Goal: Task Accomplishment & Management: Use online tool/utility

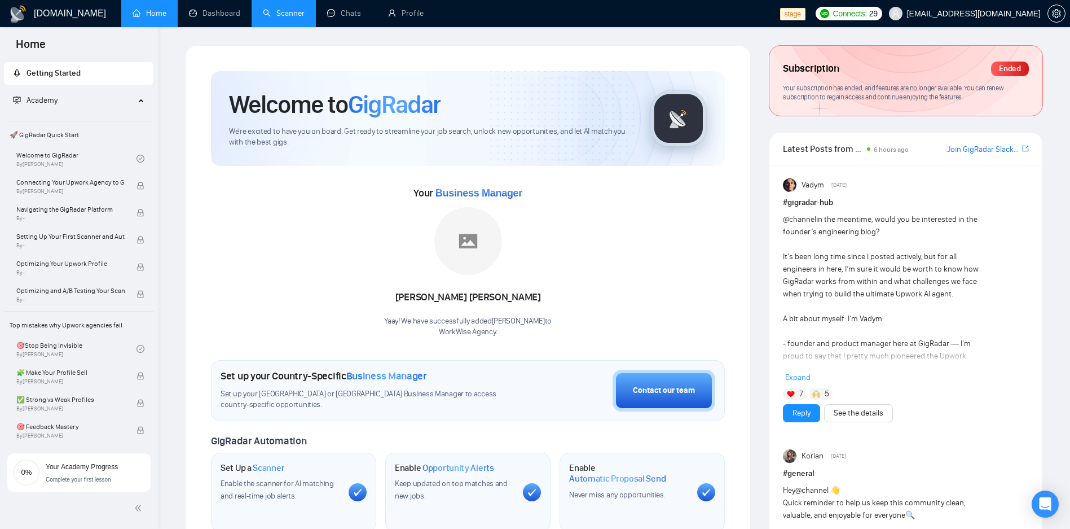
click at [279, 12] on link "Scanner" at bounding box center [284, 13] width 42 height 10
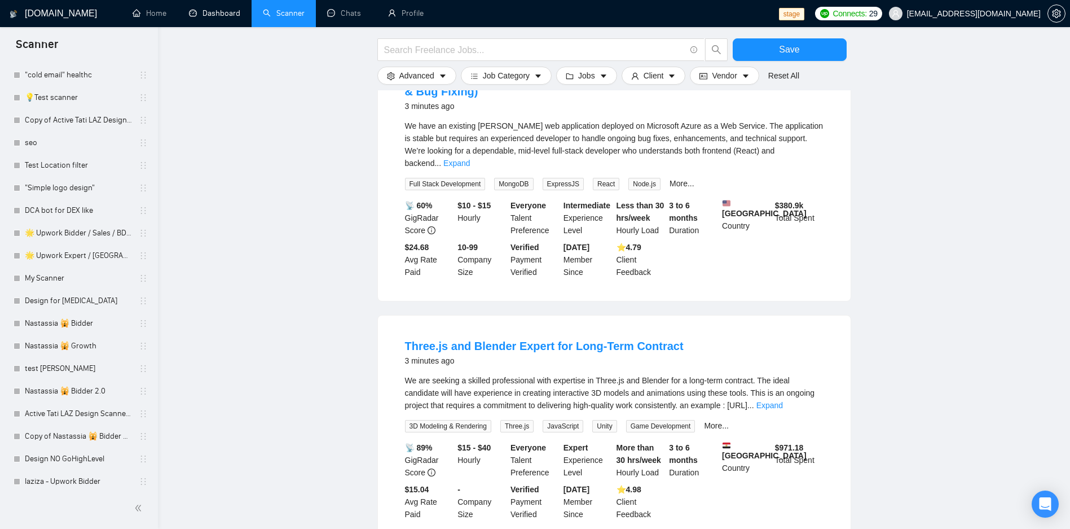
scroll to position [135, 0]
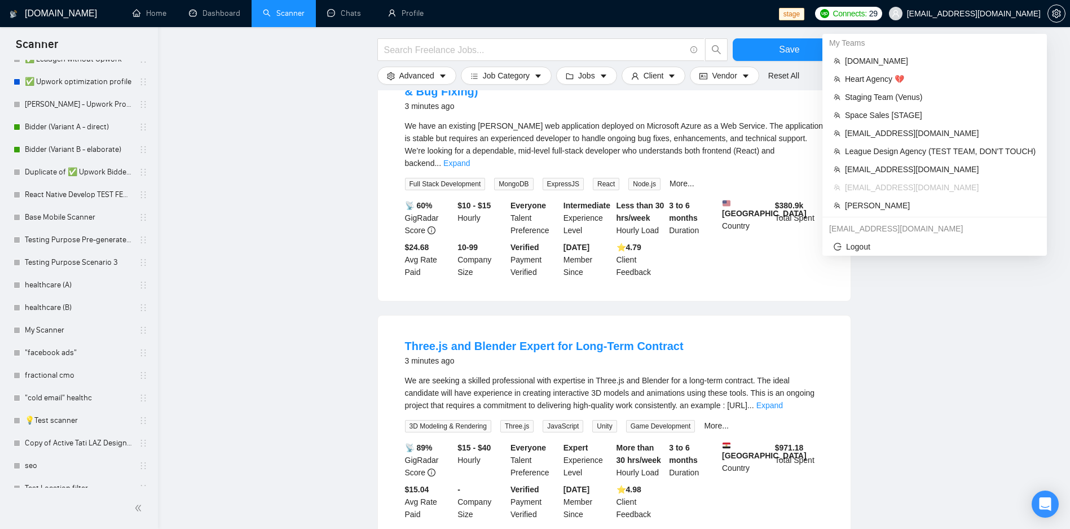
click at [974, 14] on span "workwiseupworkgency@gmail.com" at bounding box center [974, 14] width 134 height 0
click at [865, 201] on span "Robert O'Kruk" at bounding box center [940, 205] width 191 height 12
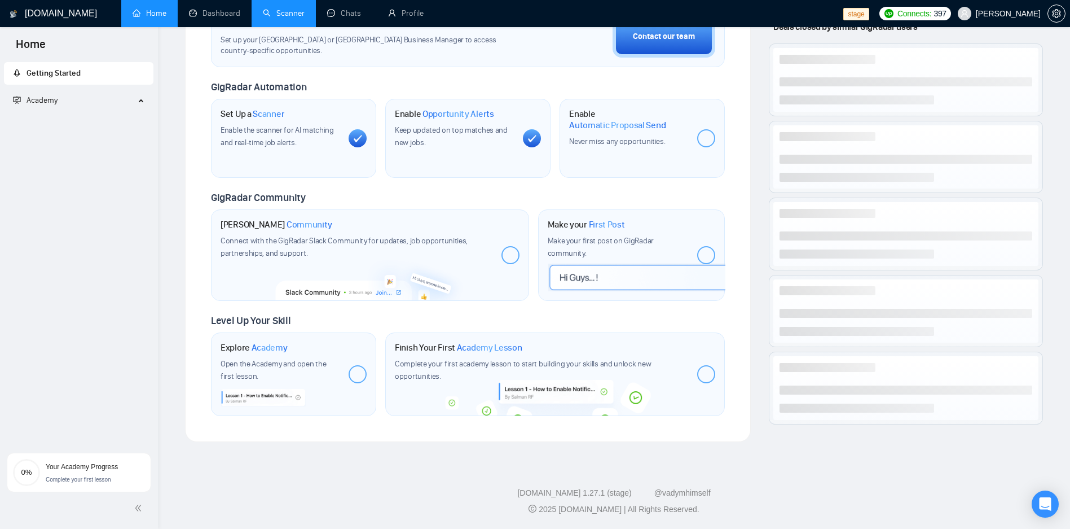
scroll to position [135, 0]
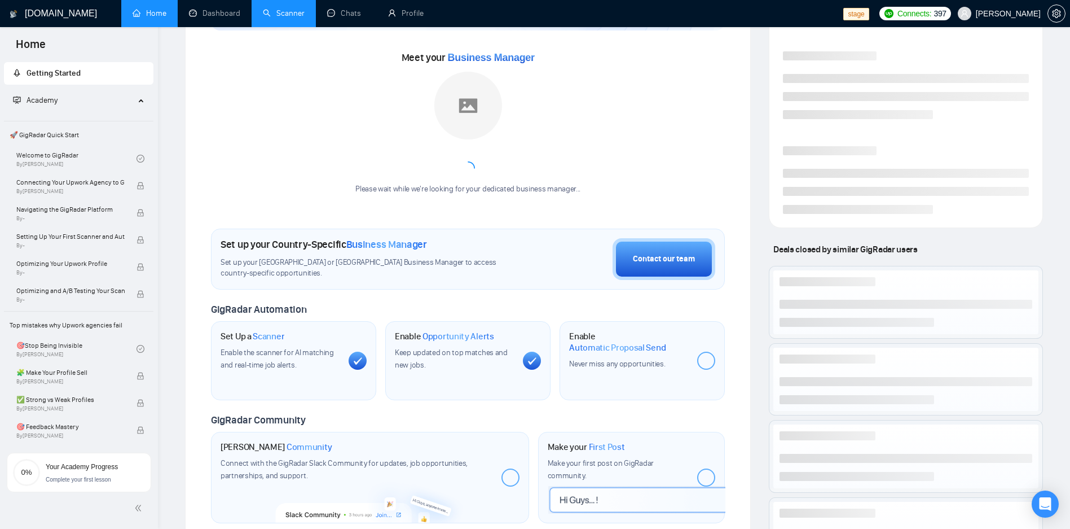
click at [291, 18] on link "Scanner" at bounding box center [284, 13] width 42 height 10
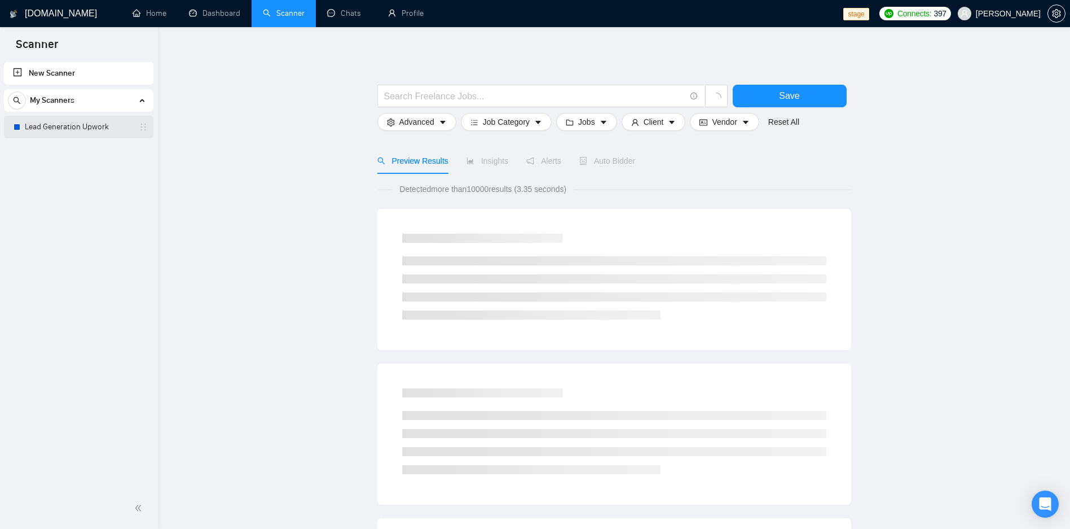
click at [89, 126] on link "Lead Generation Upwork" at bounding box center [78, 127] width 107 height 23
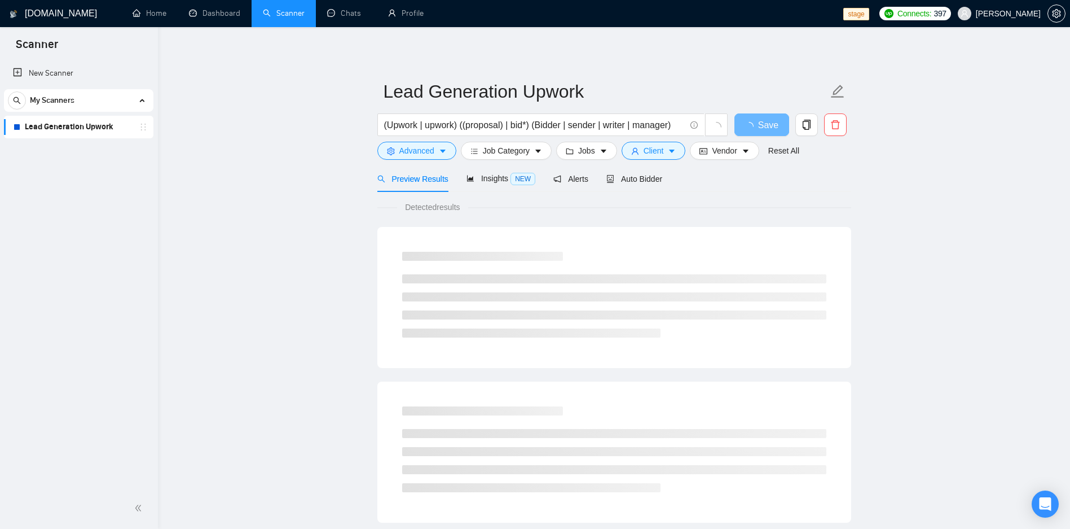
click at [635, 185] on div "Auto Bidder" at bounding box center [634, 178] width 56 height 27
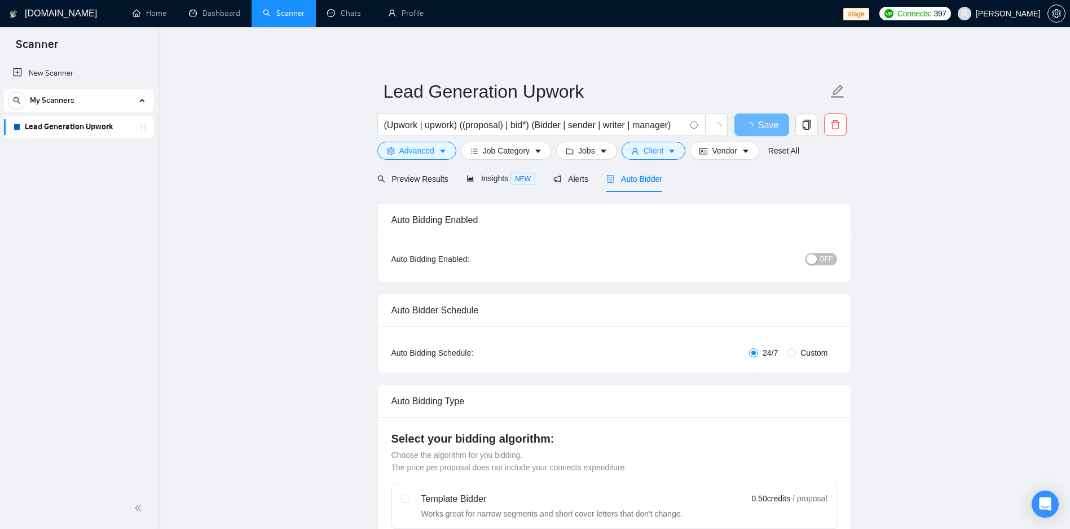
radio input "false"
radio input "true"
checkbox input "true"
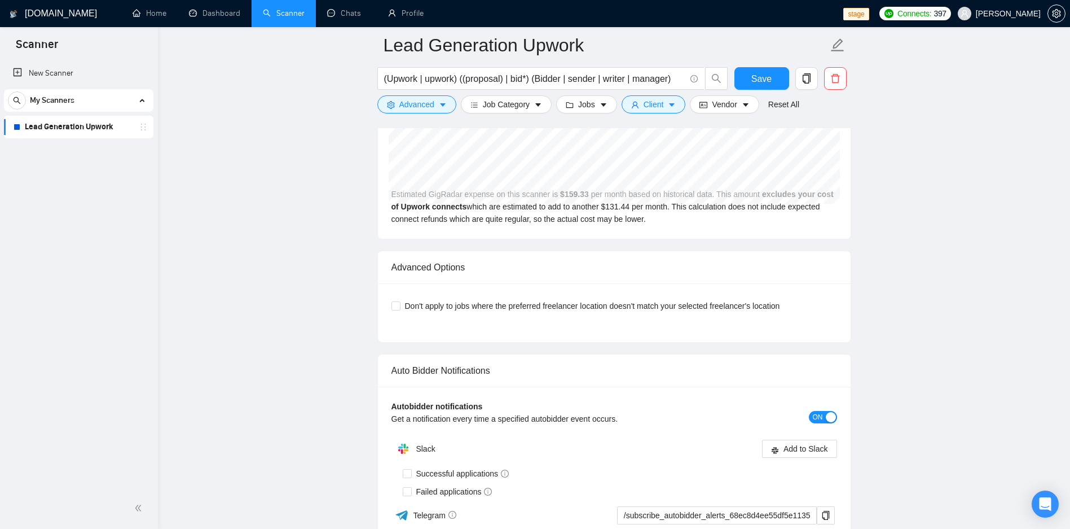
scroll to position [2369, 0]
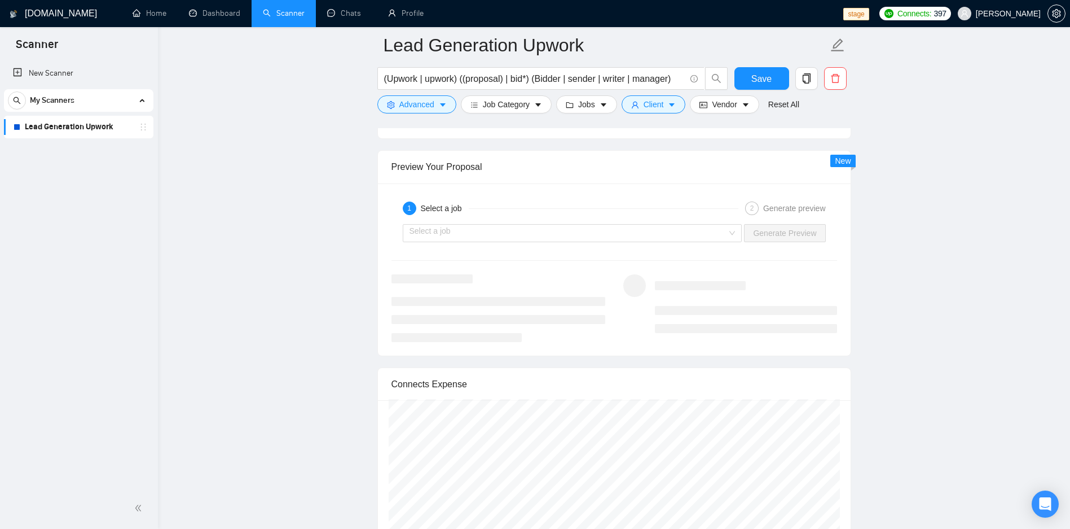
click at [574, 243] on div "Select a job Generate Preview" at bounding box center [614, 232] width 448 height 27
click at [574, 236] on input "search" at bounding box center [569, 233] width 318 height 17
click at [394, 18] on link "Profile" at bounding box center [406, 13] width 36 height 10
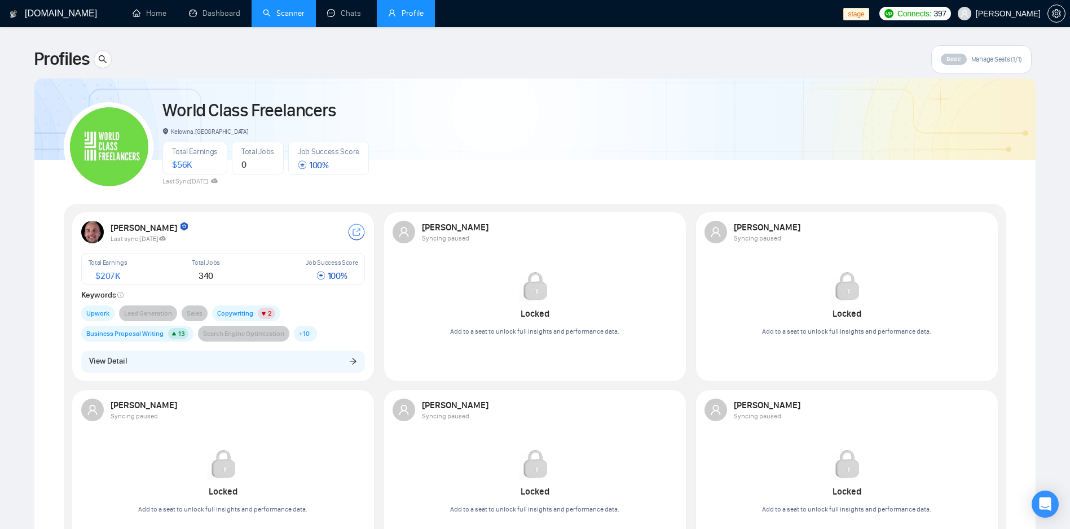
click at [276, 12] on link "Scanner" at bounding box center [284, 13] width 42 height 10
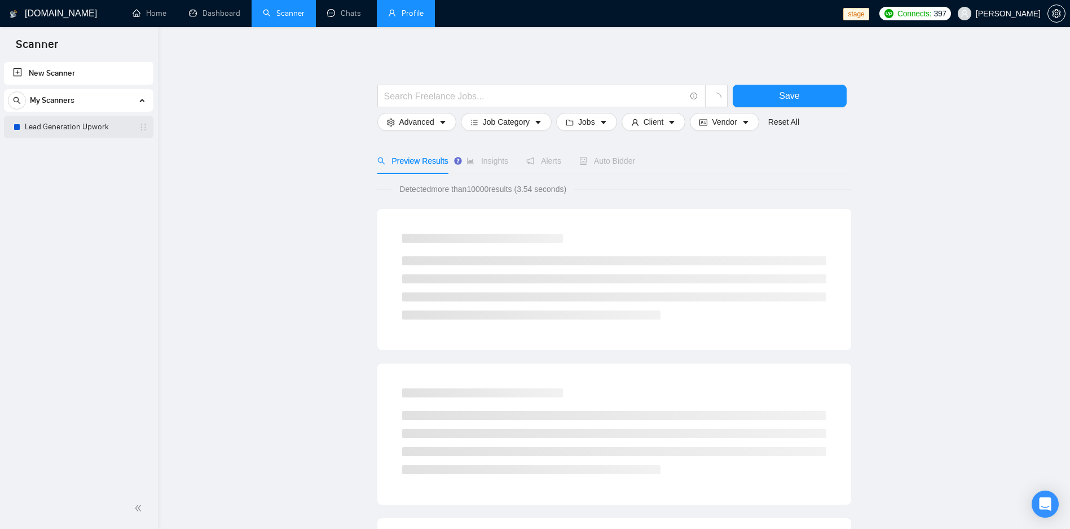
click at [113, 129] on link "Lead Generation Upwork" at bounding box center [78, 127] width 107 height 23
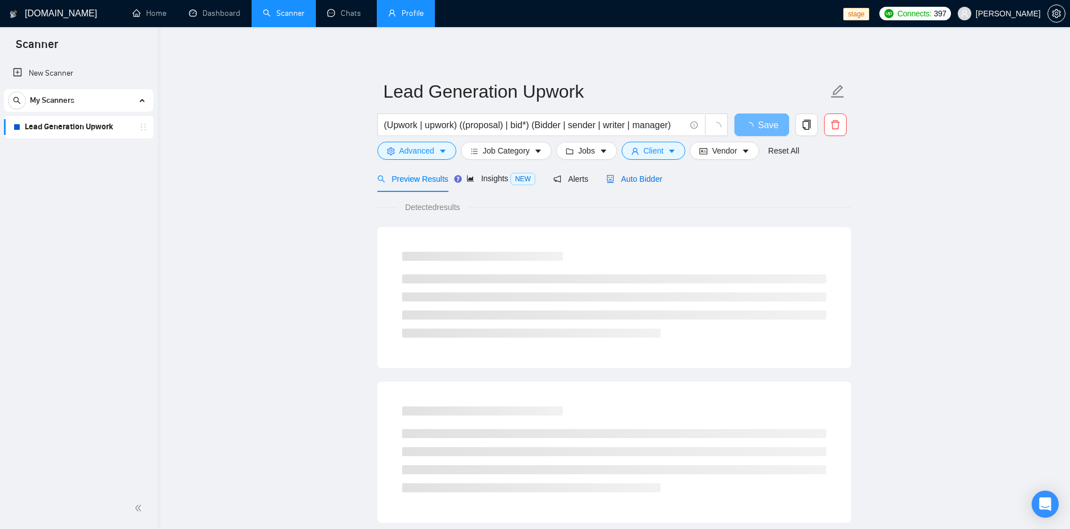
click at [650, 179] on span "Auto Bidder" at bounding box center [634, 178] width 56 height 9
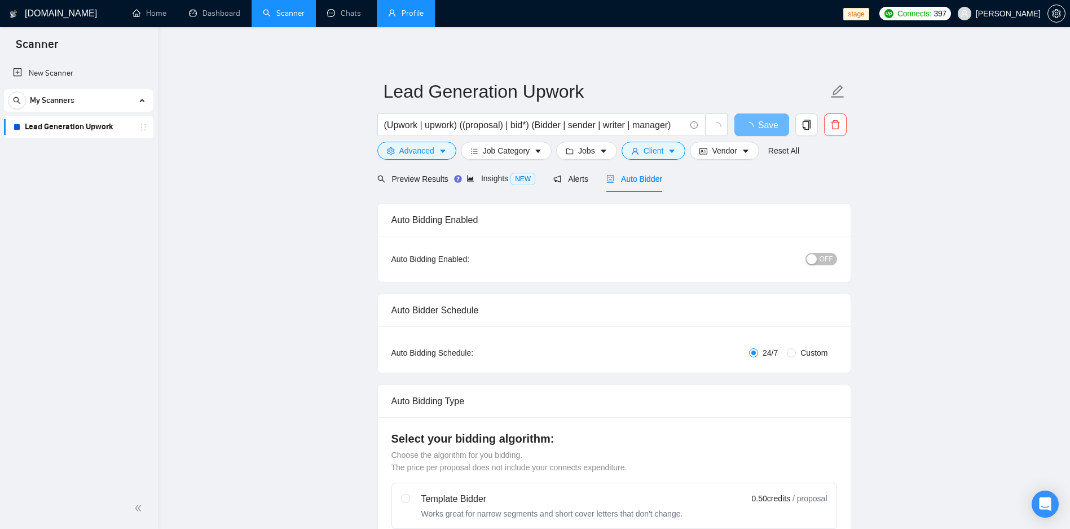
radio input "false"
radio input "true"
checkbox input "true"
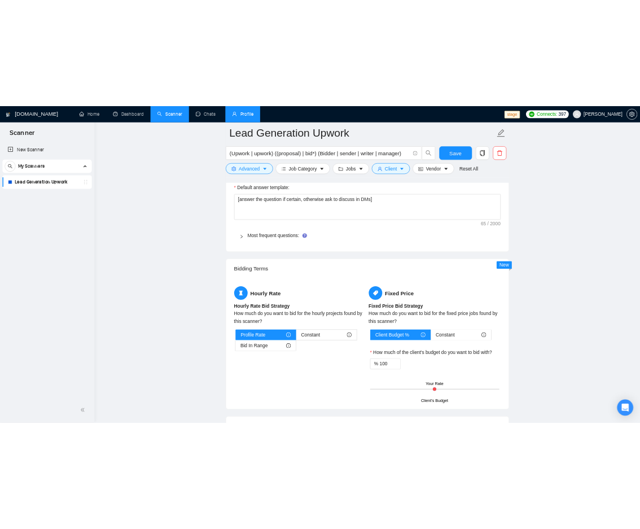
scroll to position [2302, 0]
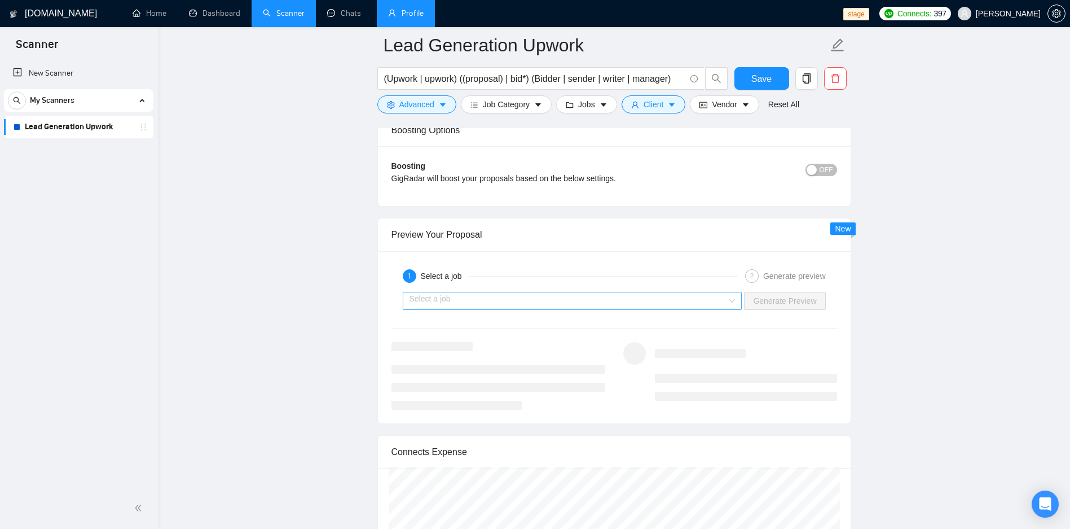
click at [581, 306] on input "search" at bounding box center [569, 300] width 318 height 17
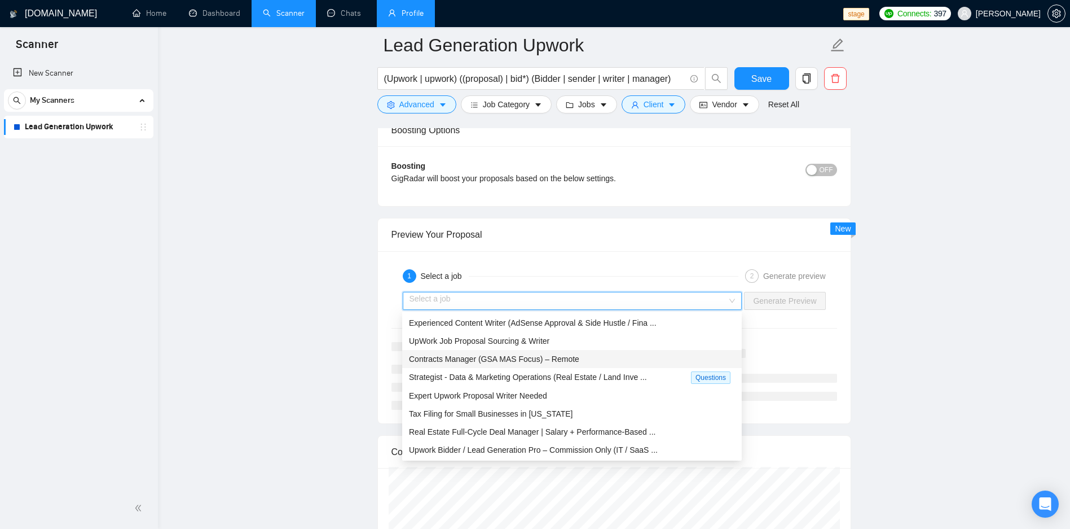
click at [454, 360] on span "Contracts Manager (GSA MAS Focus) – Remote" at bounding box center [494, 358] width 170 height 9
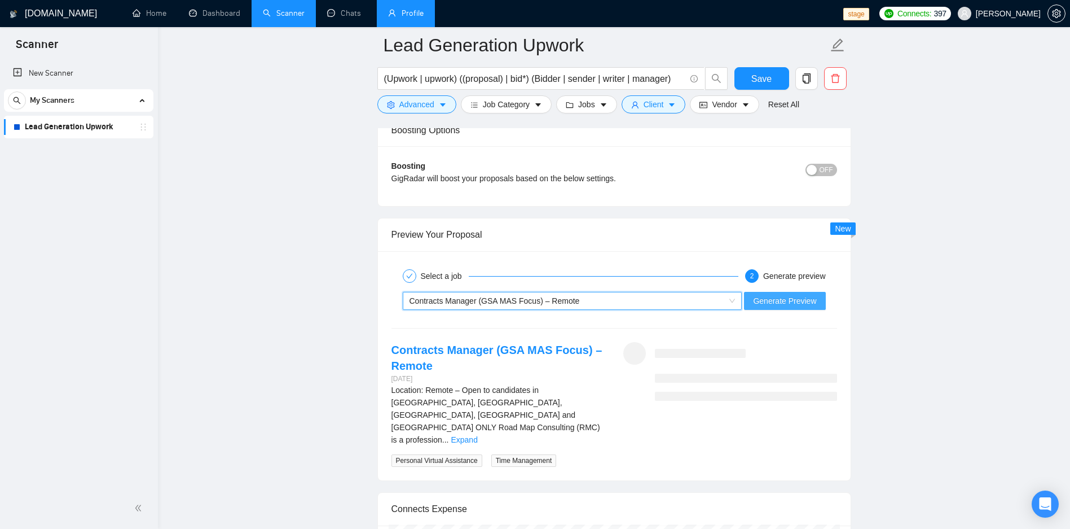
click at [767, 305] on span "Generate Preview" at bounding box center [784, 300] width 63 height 12
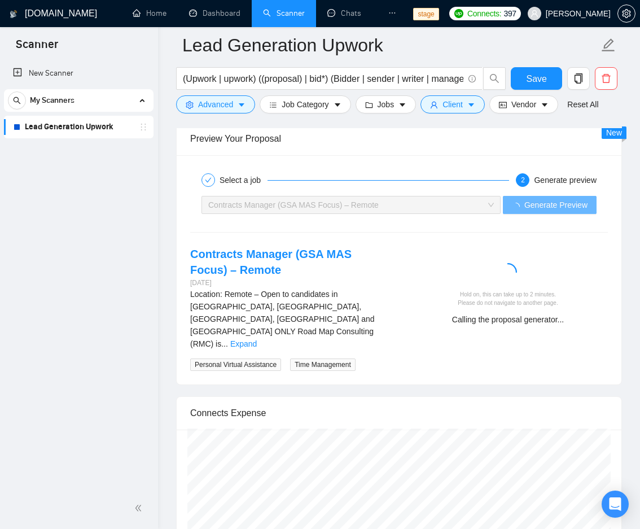
scroll to position [2437, 0]
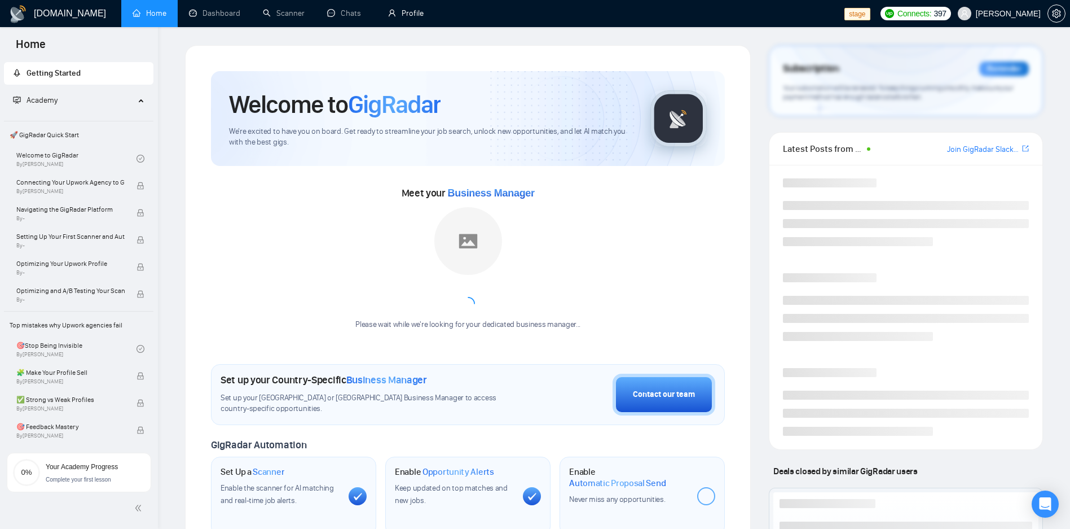
click at [403, 16] on link "Profile" at bounding box center [406, 13] width 36 height 10
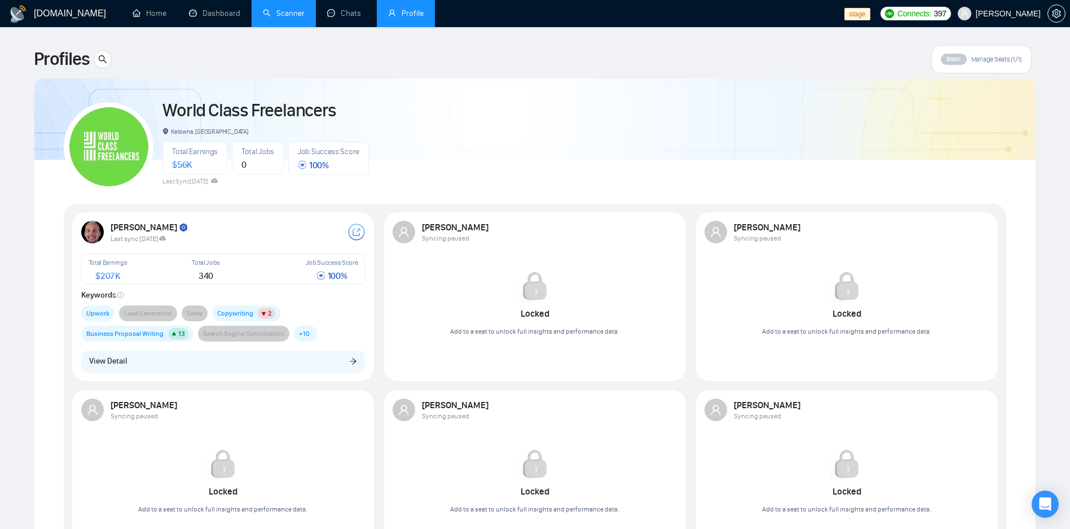
click at [292, 16] on link "Scanner" at bounding box center [284, 13] width 42 height 10
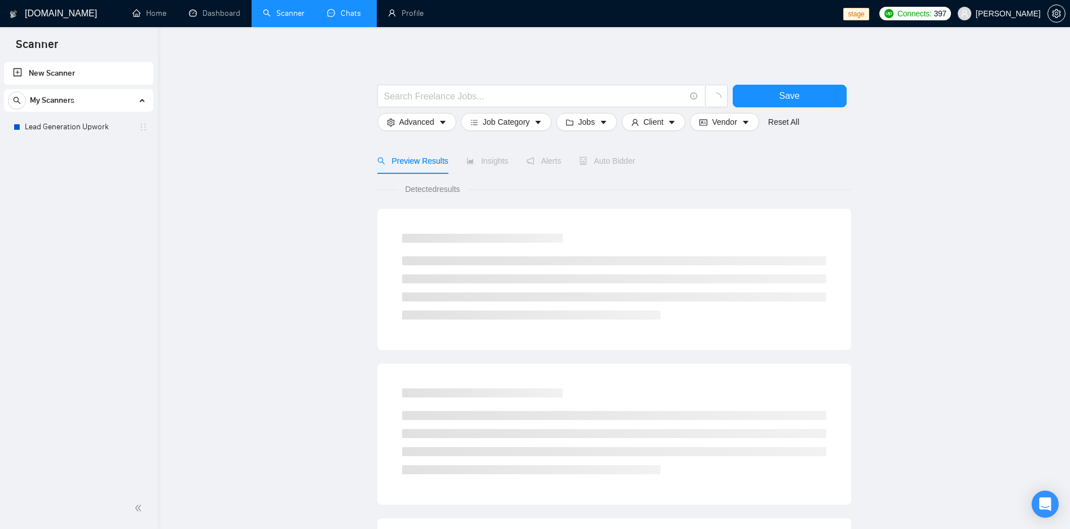
click at [345, 18] on link "Chats" at bounding box center [346, 13] width 38 height 10
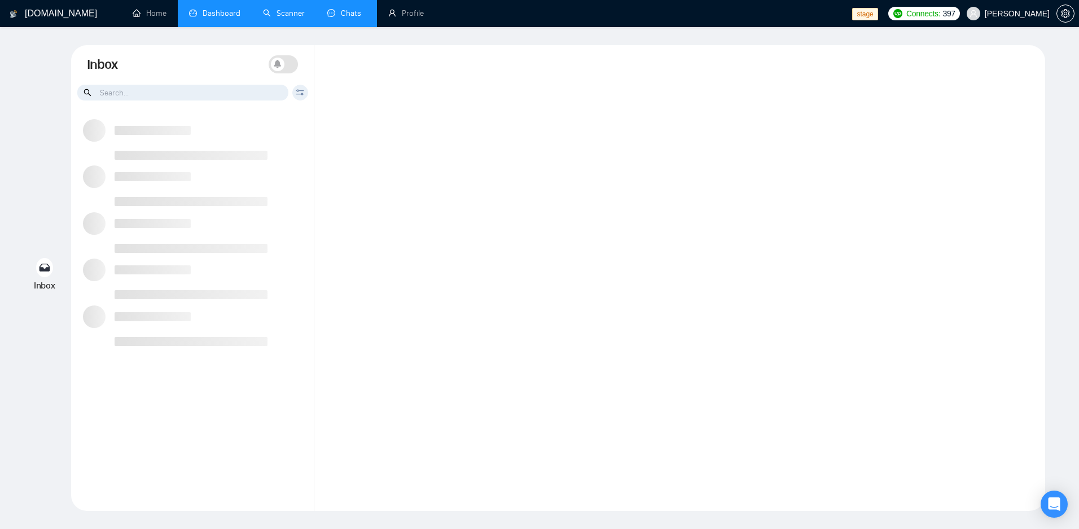
click at [212, 14] on link "Dashboard" at bounding box center [214, 13] width 51 height 10
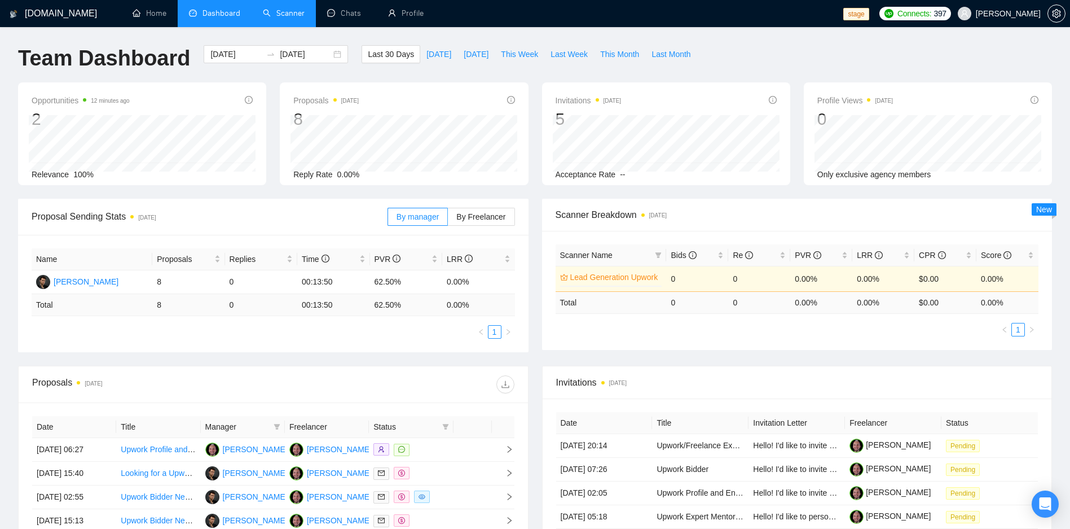
click at [292, 18] on link "Scanner" at bounding box center [284, 13] width 42 height 10
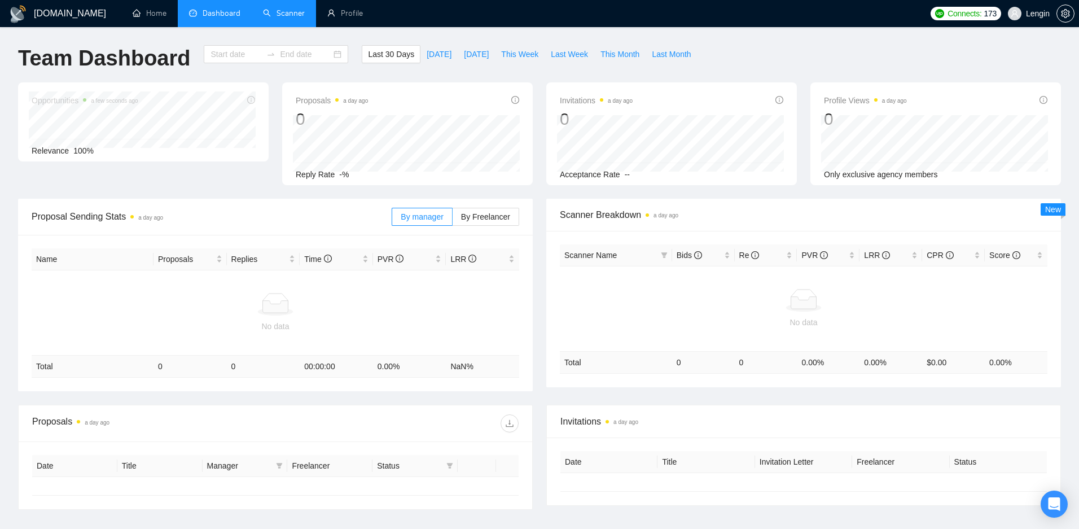
type input "2025-09-15"
type input "2025-10-15"
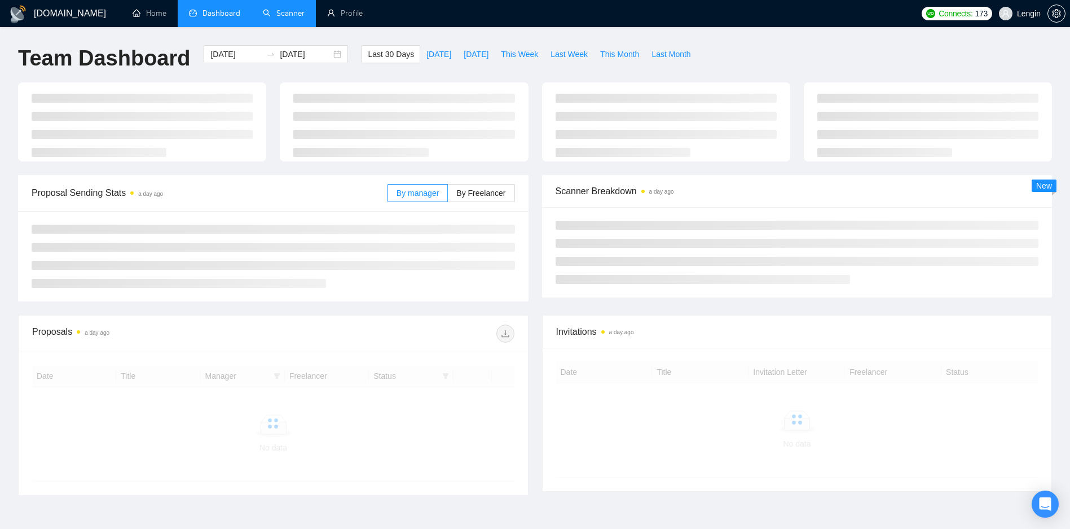
click at [298, 17] on link "Scanner" at bounding box center [284, 13] width 42 height 10
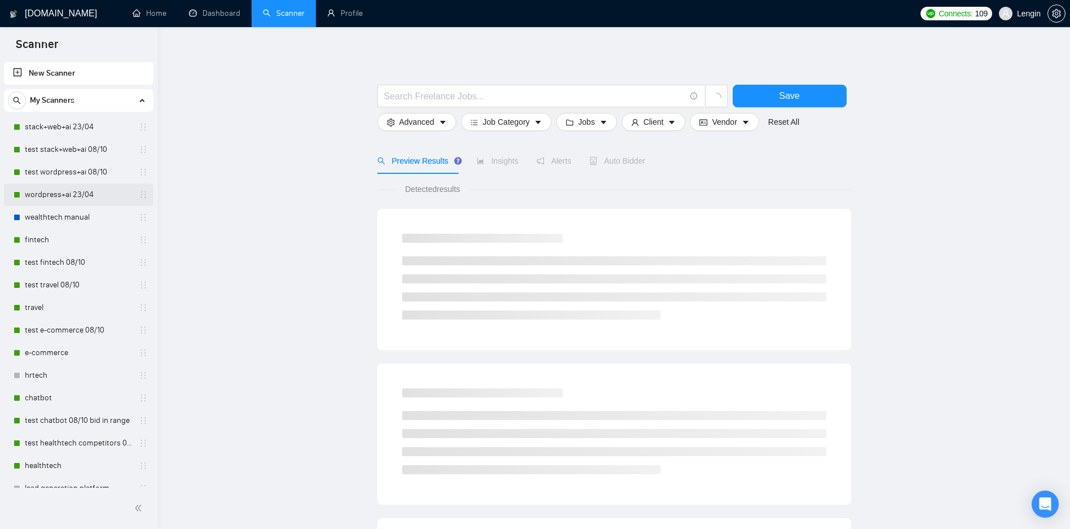
click at [86, 183] on link "wordpress+ai 23/04" at bounding box center [78, 194] width 107 height 23
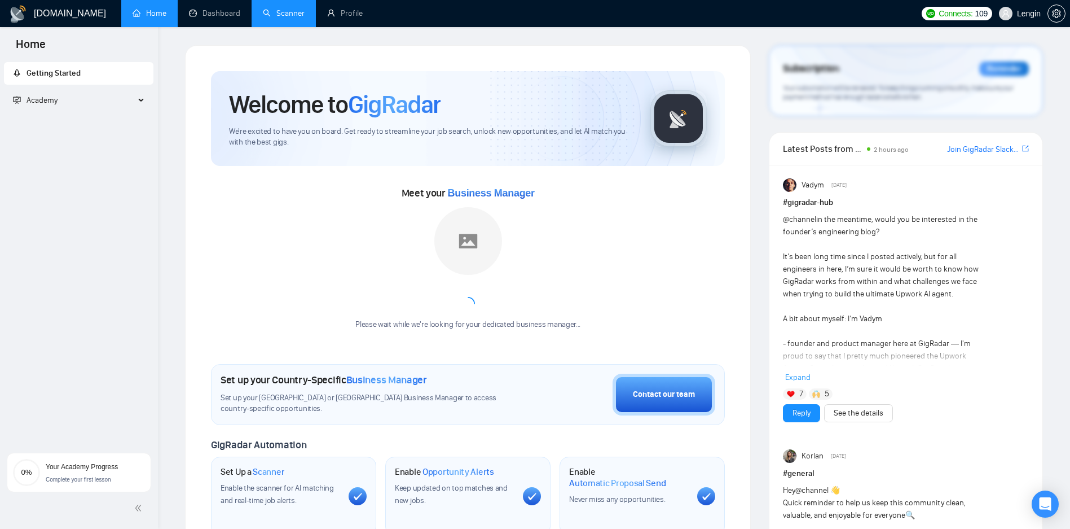
click at [271, 15] on link "Scanner" at bounding box center [284, 13] width 42 height 10
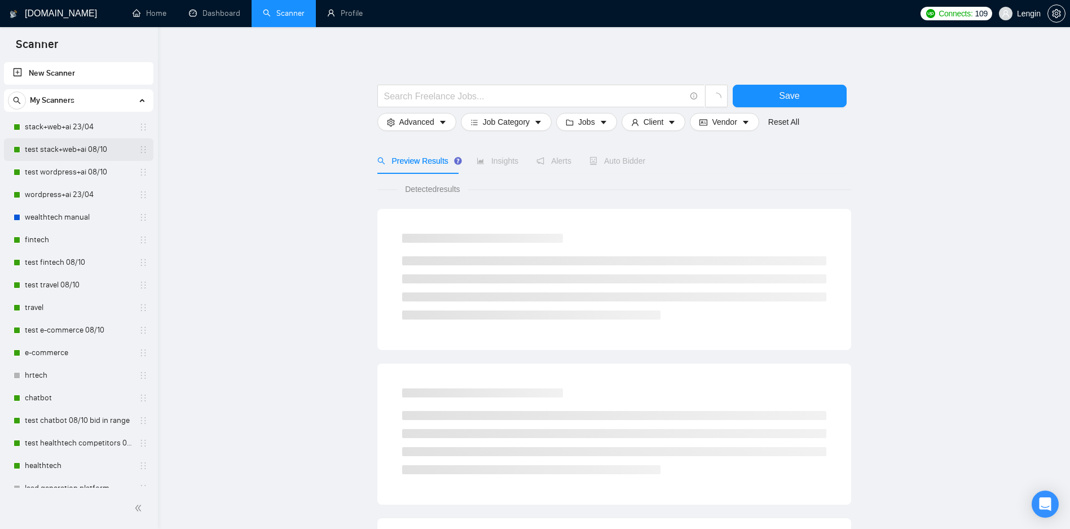
click at [60, 142] on link "test stack+web+ai 08/10" at bounding box center [78, 149] width 107 height 23
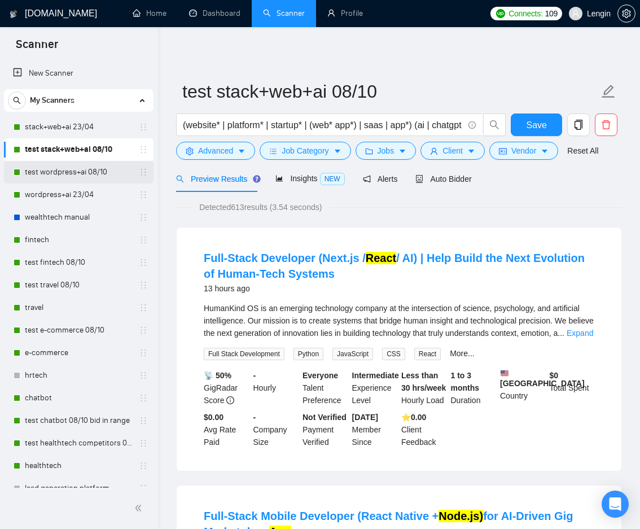
click at [49, 176] on link "test wordpress+ai 08/10" at bounding box center [78, 172] width 107 height 23
